Goal: Navigation & Orientation: Find specific page/section

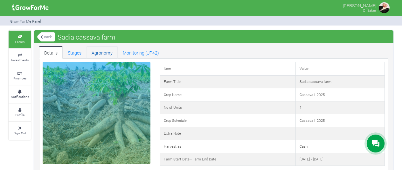
click at [108, 52] on link "Agronomy" at bounding box center [102, 52] width 31 height 13
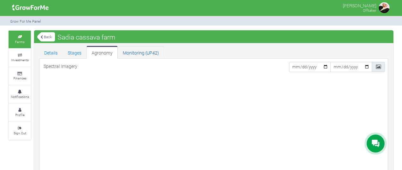
click at [134, 52] on link "Monitoring (UP42)" at bounding box center [141, 52] width 46 height 13
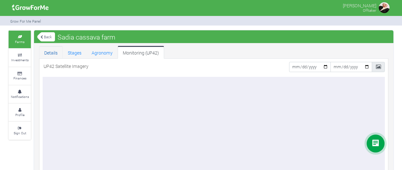
click at [51, 52] on link "Details" at bounding box center [51, 52] width 24 height 13
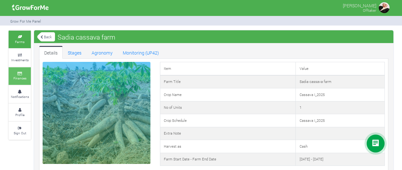
click at [20, 72] on icon at bounding box center [19, 73] width 19 height 3
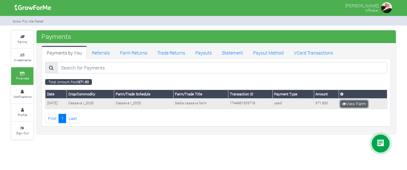
click at [356, 101] on link "View Farm" at bounding box center [354, 103] width 28 height 7
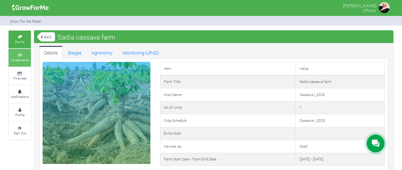
click at [22, 58] on small "Investments" at bounding box center [19, 60] width 17 height 4
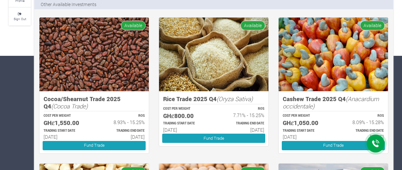
scroll to position [116, 0]
